Goal: Transaction & Acquisition: Purchase product/service

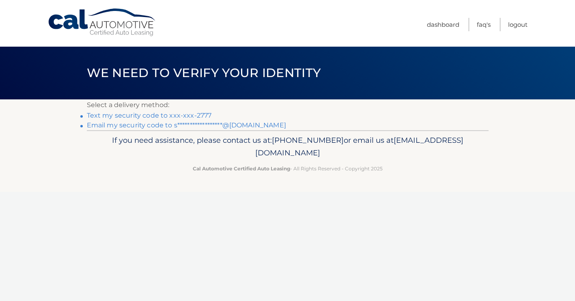
click at [189, 115] on link "Text my security code to xxx-xxx-2777" at bounding box center [149, 116] width 125 height 8
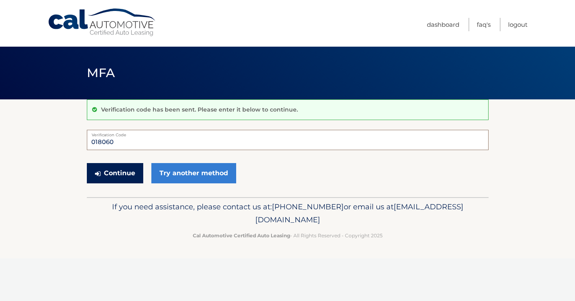
type input "018060"
click at [123, 176] on button "Continue" at bounding box center [115, 173] width 56 height 20
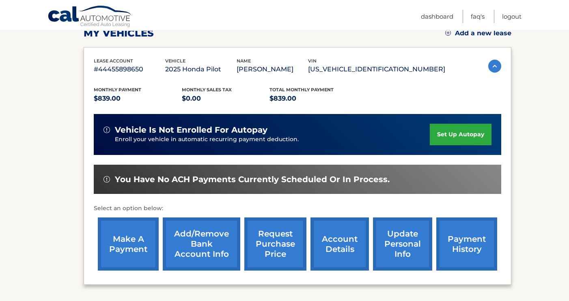
scroll to position [130, 0]
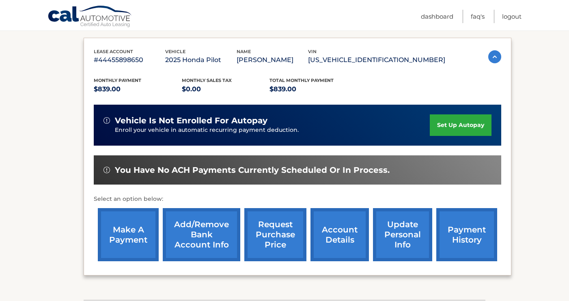
click at [114, 247] on link "make a payment" at bounding box center [128, 234] width 61 height 53
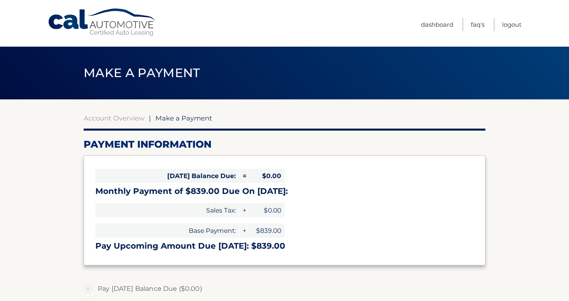
select select "N2JhNzMwMDgtZTRmOS00NGIwLTk4MzYtMWM0OGI2YTU2Zjgw"
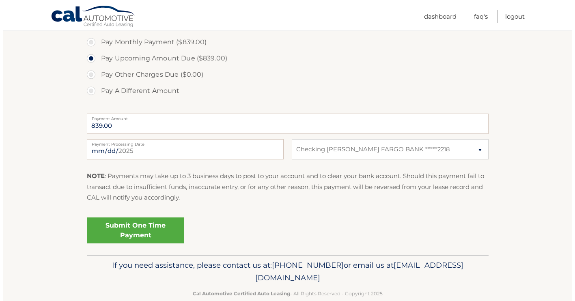
scroll to position [267, 0]
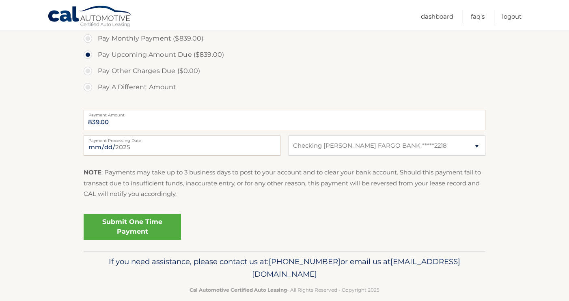
click at [137, 223] on link "Submit One Time Payment" at bounding box center [132, 227] width 97 height 26
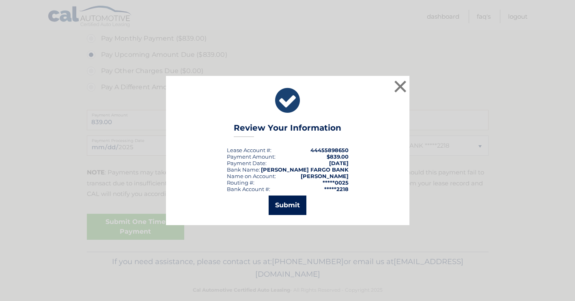
click at [297, 203] on button "Submit" at bounding box center [288, 205] width 38 height 19
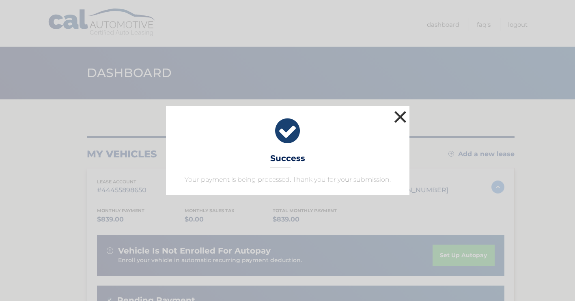
click at [407, 118] on button "×" at bounding box center [400, 117] width 16 height 16
